Goal: Task Accomplishment & Management: Use online tool/utility

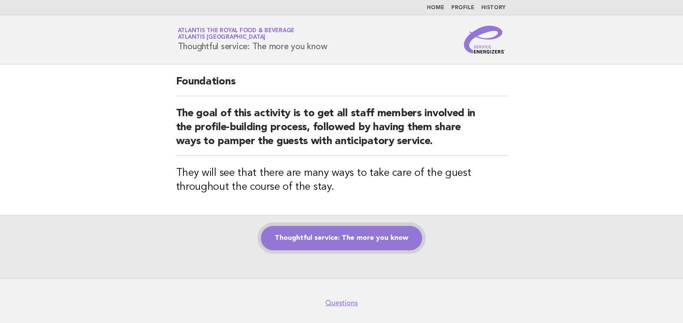
click at [335, 227] on link "Thoughtful service: The more you know" at bounding box center [341, 238] width 161 height 24
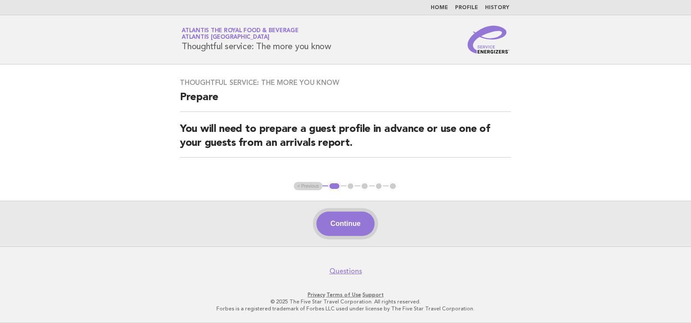
click at [335, 222] on button "Continue" at bounding box center [346, 223] width 58 height 24
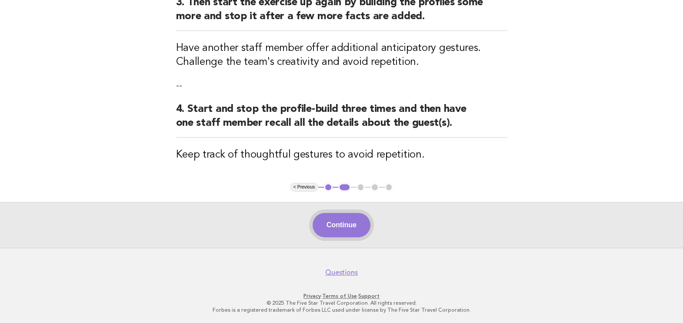
click at [363, 228] on button "Continue" at bounding box center [342, 225] width 58 height 24
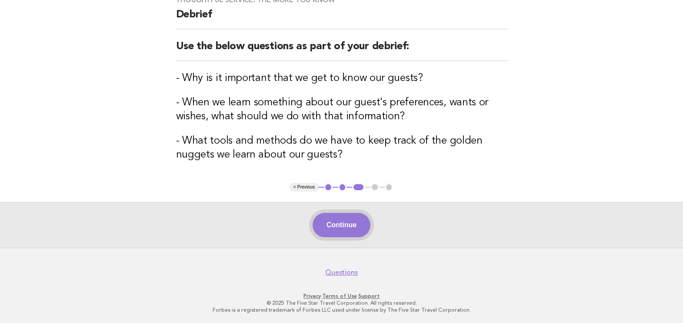
click at [322, 233] on button "Continue" at bounding box center [342, 225] width 58 height 24
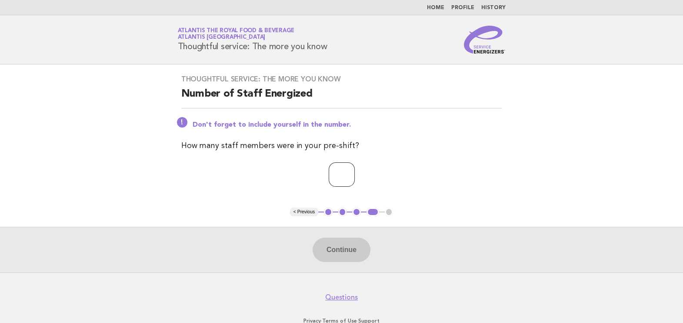
click at [347, 168] on input "number" at bounding box center [342, 174] width 26 height 24
type input "*"
click at [347, 241] on button "Continue" at bounding box center [342, 249] width 58 height 24
